Goal: Register for event/course

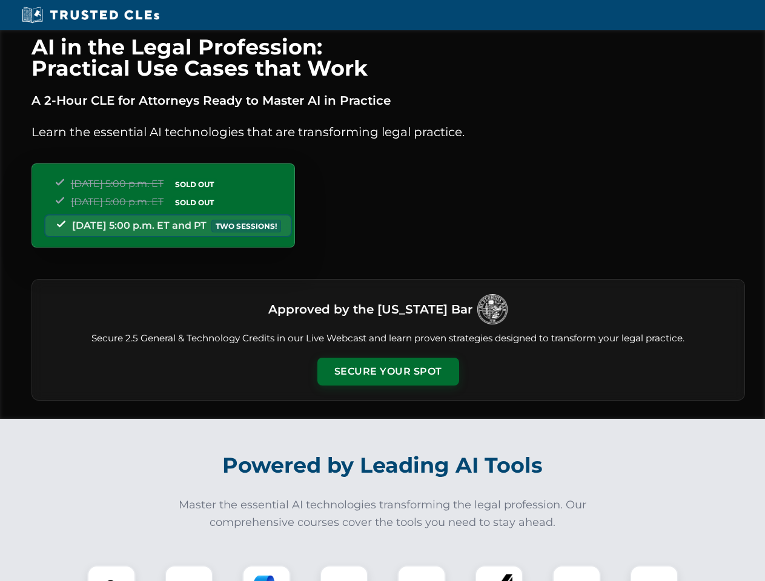
click at [388, 372] on button "Secure Your Spot" at bounding box center [388, 372] width 142 height 28
click at [111, 574] on img at bounding box center [111, 589] width 35 height 35
click at [189, 574] on div at bounding box center [189, 590] width 48 height 48
